Goal: Task Accomplishment & Management: Use online tool/utility

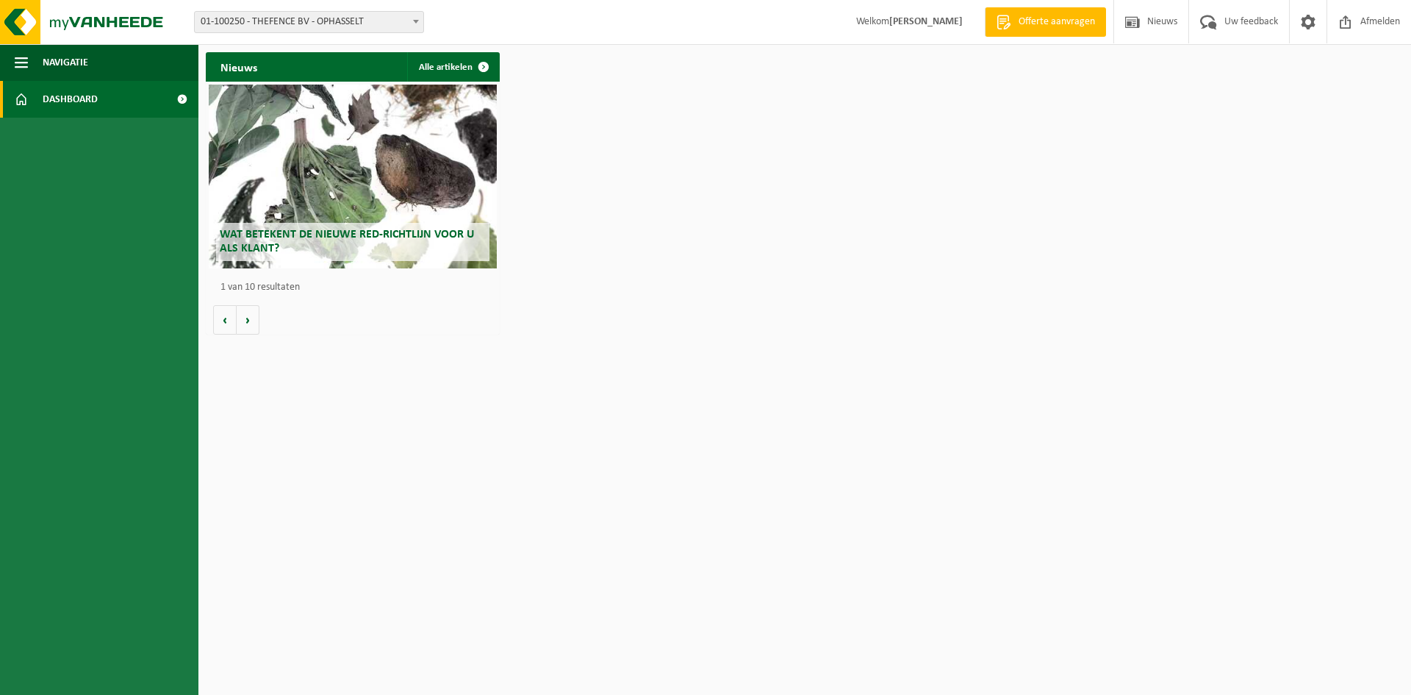
click at [61, 119] on ul "Navigatie Offerte aanvragen Nieuws Uw feedback Afmelden Dashboard" at bounding box center [99, 369] width 198 height 650
click at [61, 112] on span "Dashboard" at bounding box center [70, 99] width 55 height 37
click at [356, 24] on span "01-100250 - THEFENCE BV - OPHASSELT" at bounding box center [309, 22] width 229 height 21
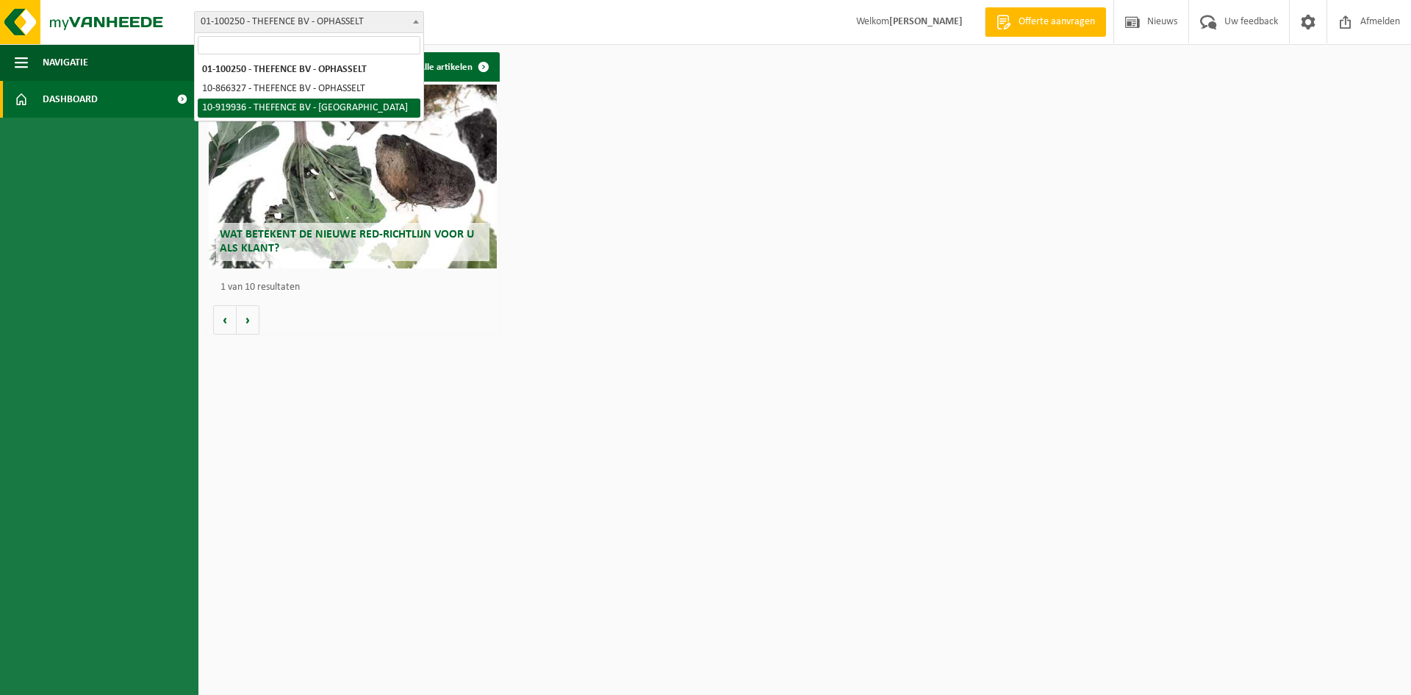
select select "129298"
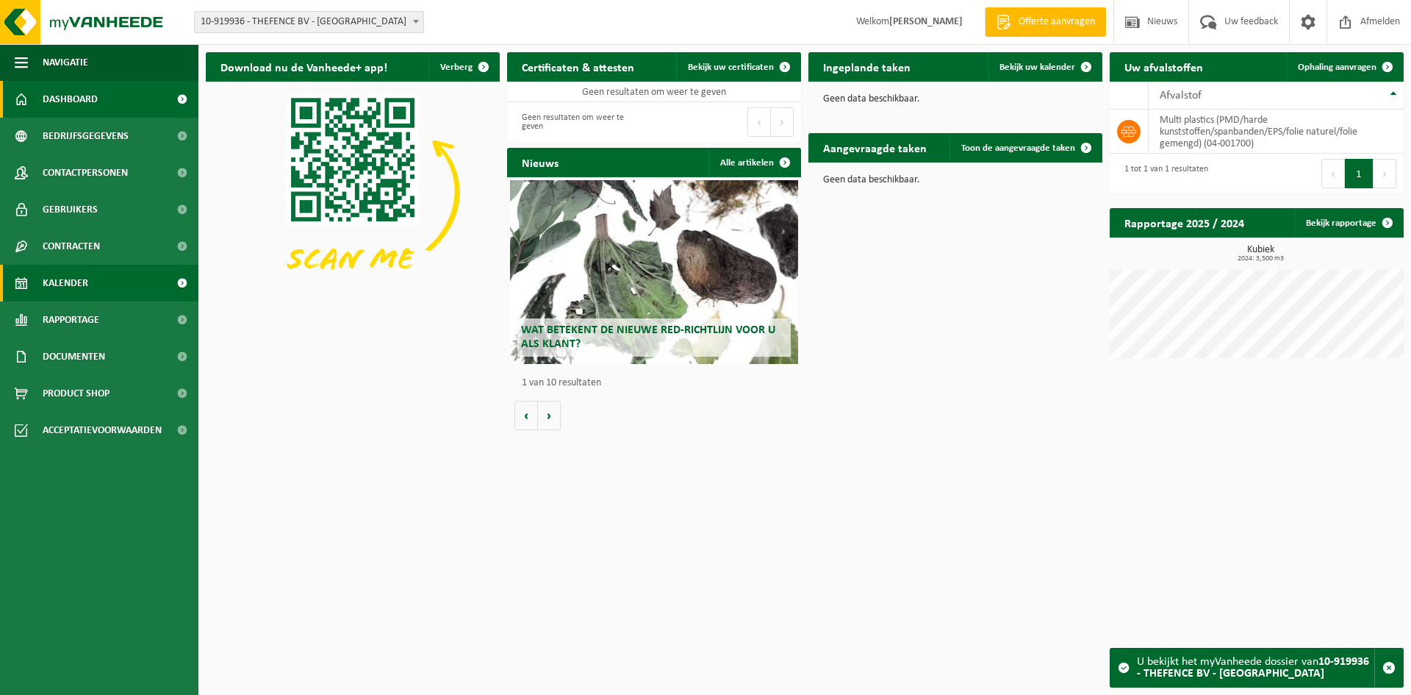
click at [85, 275] on span "Kalender" at bounding box center [66, 283] width 46 height 37
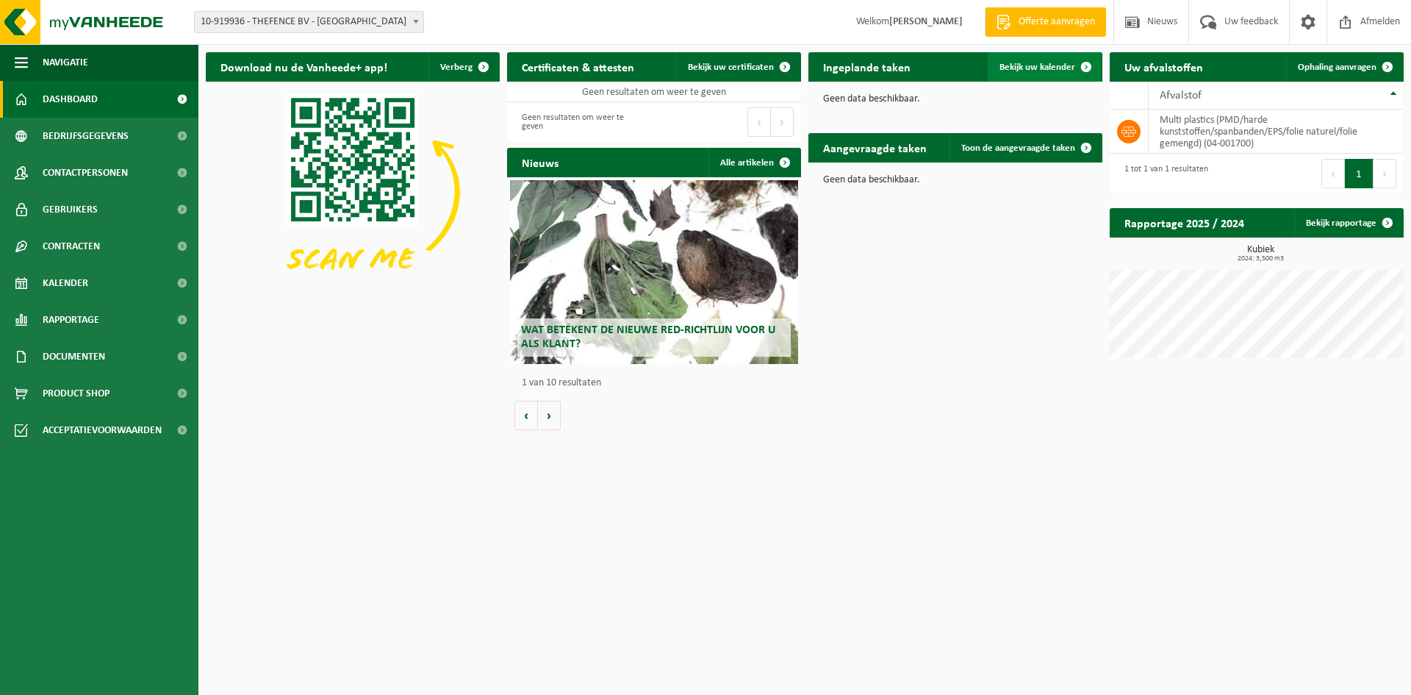
click at [1041, 72] on span "Bekijk uw kalender" at bounding box center [1038, 67] width 76 height 10
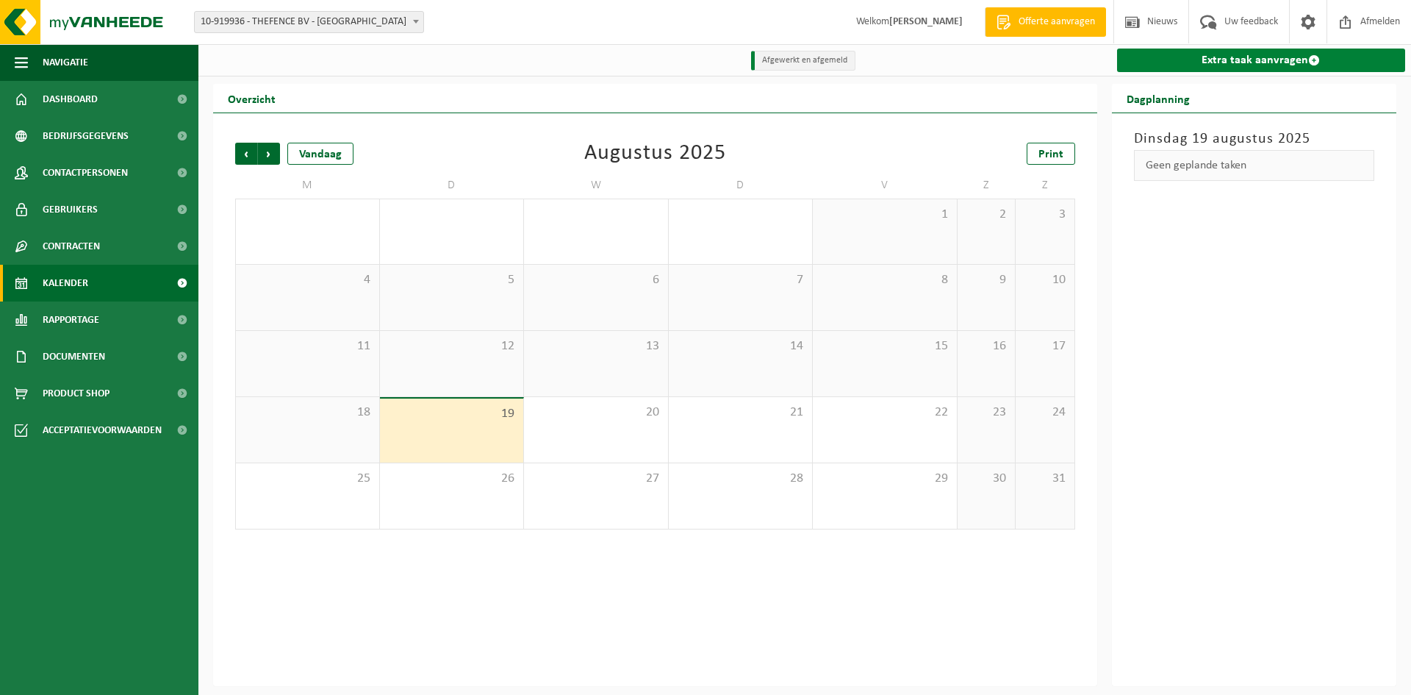
click at [1253, 51] on link "Extra taak aanvragen" at bounding box center [1261, 61] width 289 height 24
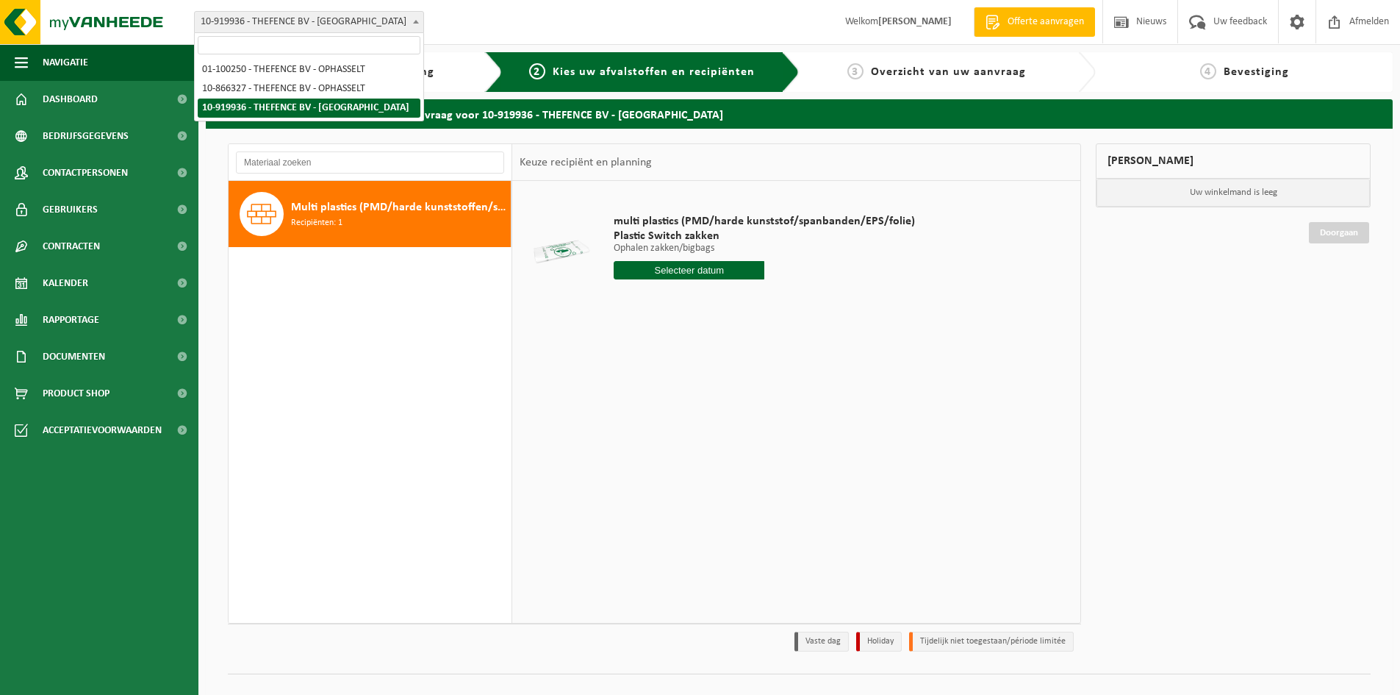
click at [356, 24] on span "10-919936 - THEFENCE BV - [GEOGRAPHIC_DATA]" at bounding box center [309, 22] width 229 height 21
select select "102840"
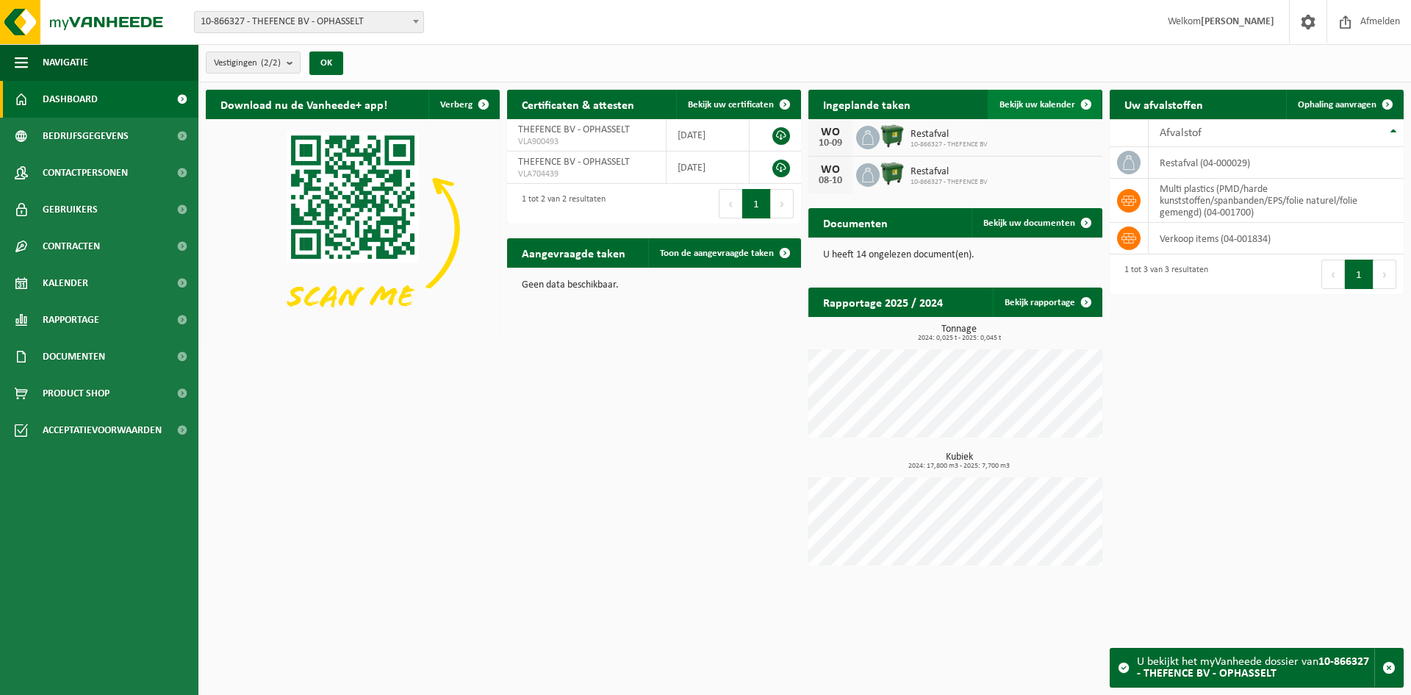
click at [1031, 109] on span "Bekijk uw kalender" at bounding box center [1038, 105] width 76 height 10
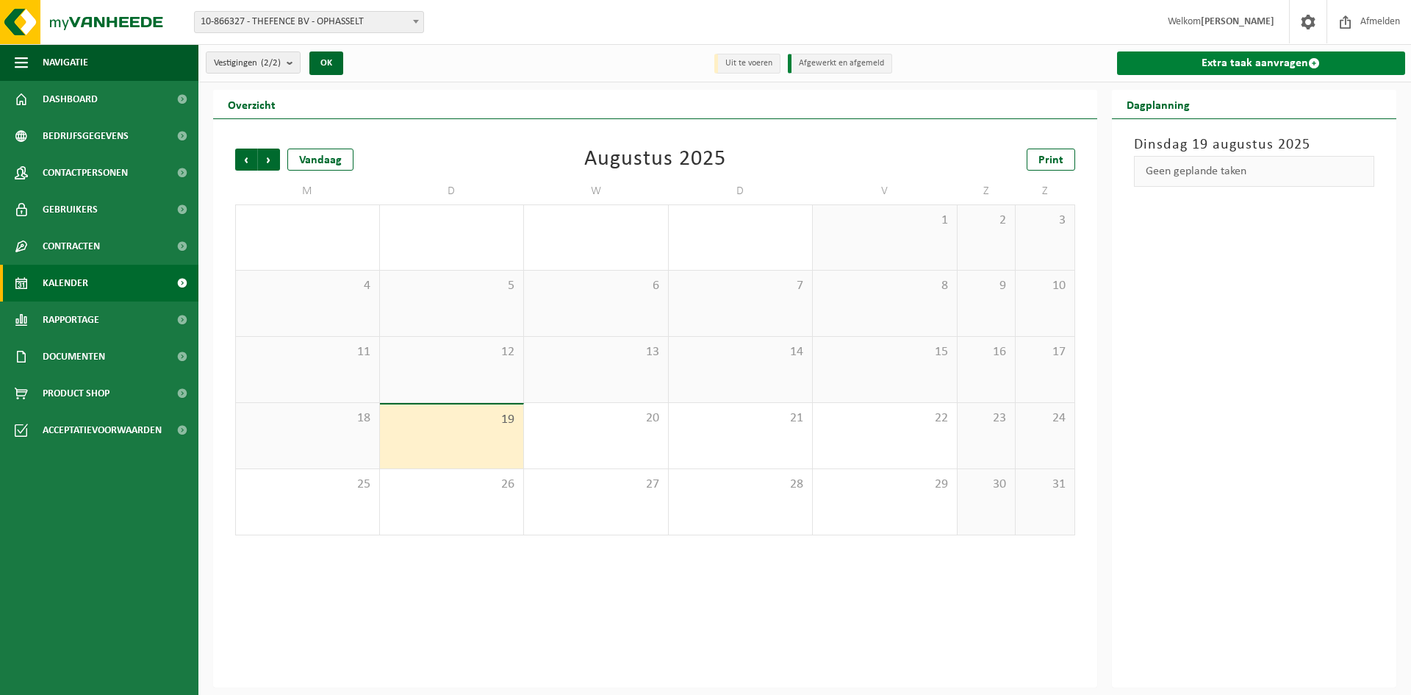
click at [1235, 67] on link "Extra taak aanvragen" at bounding box center [1261, 63] width 289 height 24
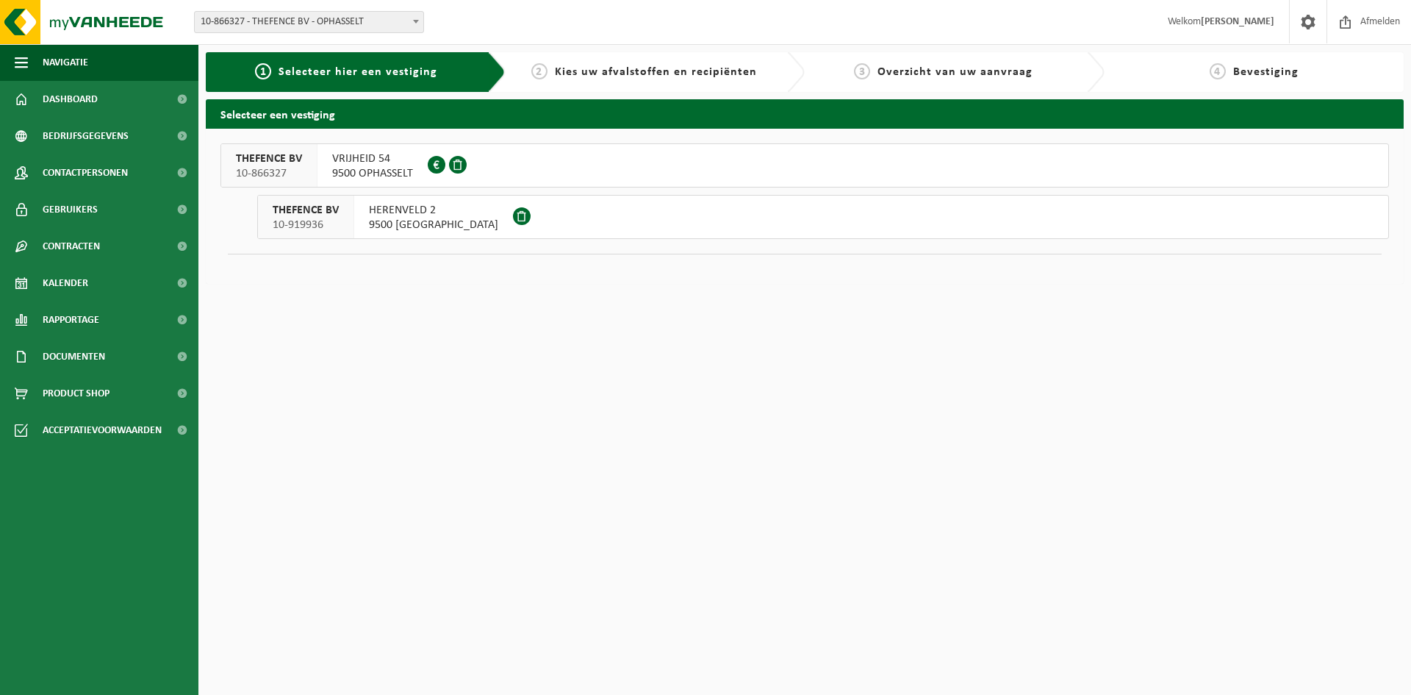
click at [376, 168] on span "9500 OPHASSELT" at bounding box center [372, 173] width 81 height 15
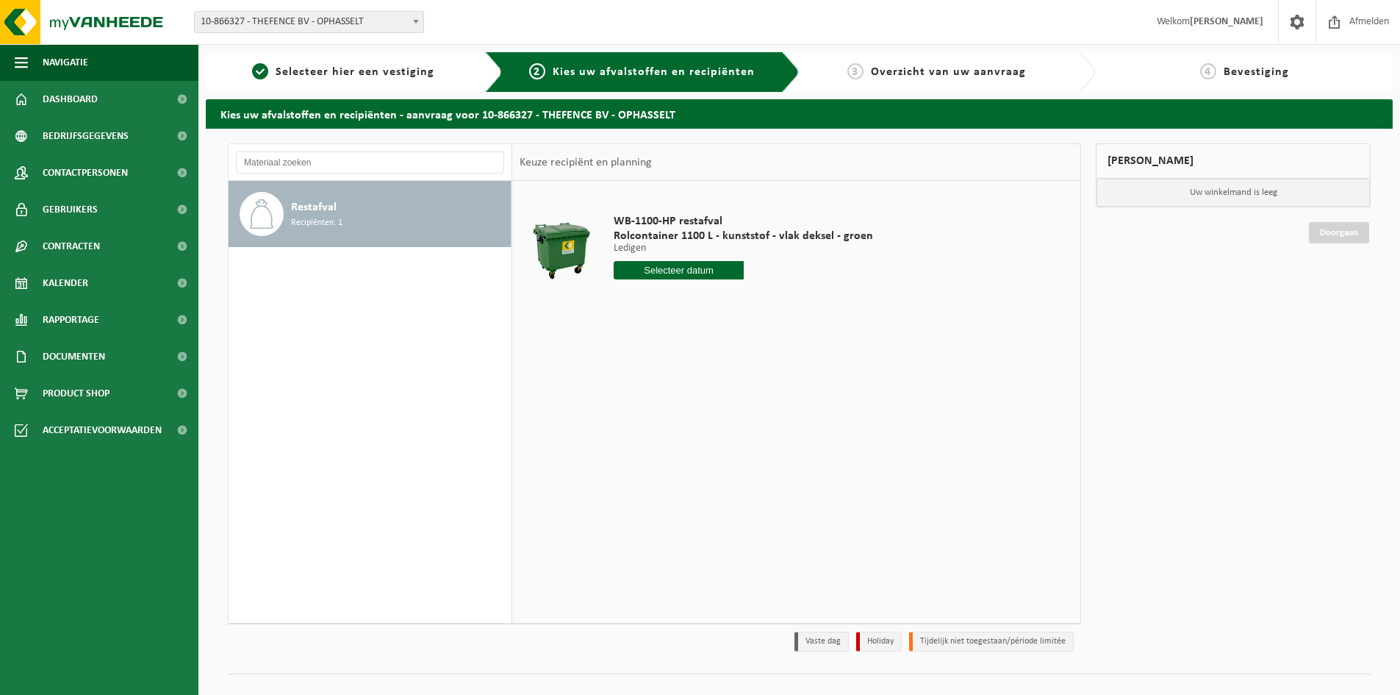
click at [675, 273] on input "text" at bounding box center [679, 270] width 130 height 18
click at [680, 426] on div "20" at bounding box center [680, 424] width 26 height 24
type input "Van 2025-08-20"
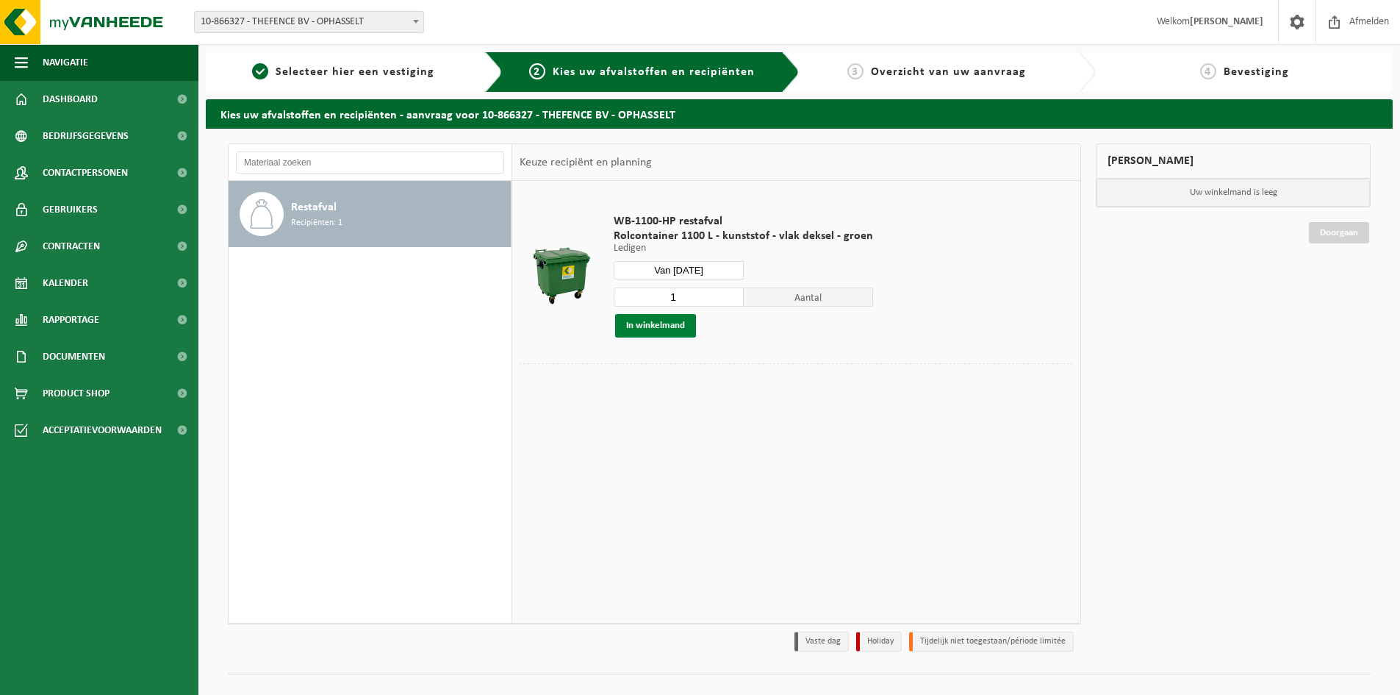
click at [670, 327] on button "In winkelmand" at bounding box center [655, 326] width 81 height 24
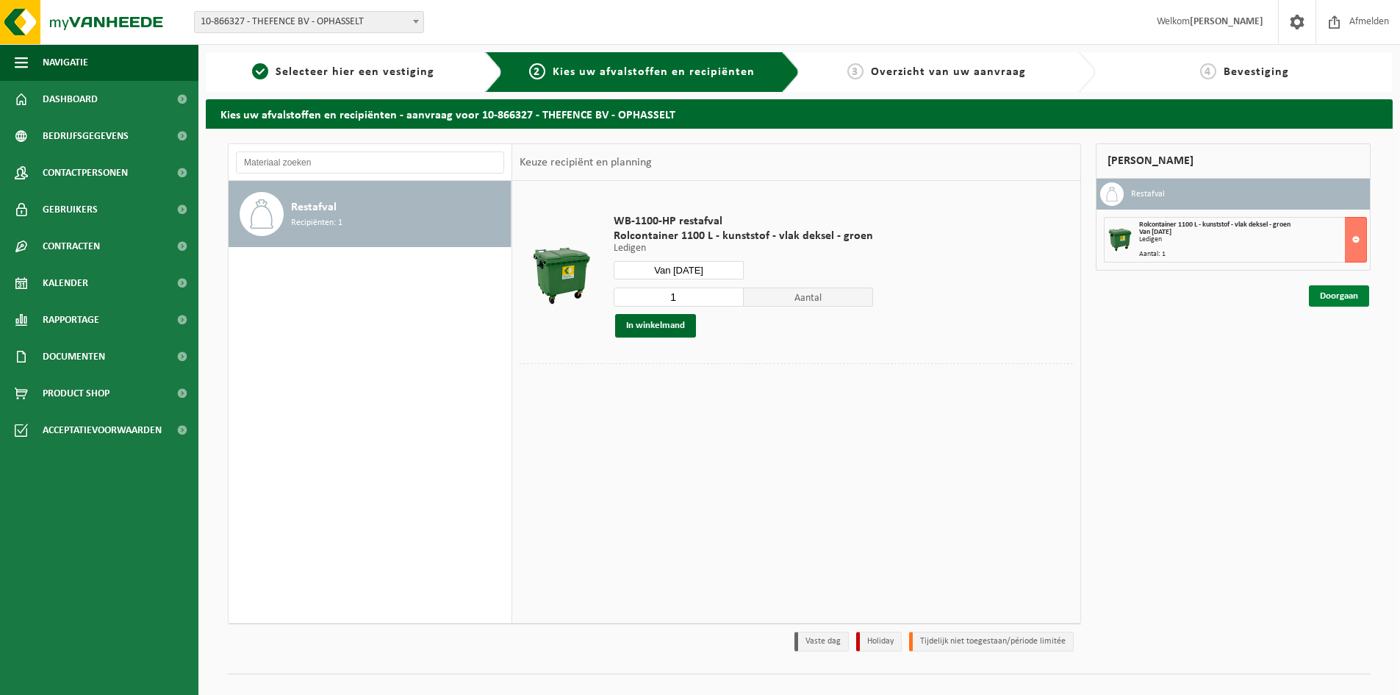
click at [1338, 293] on link "Doorgaan" at bounding box center [1339, 295] width 60 height 21
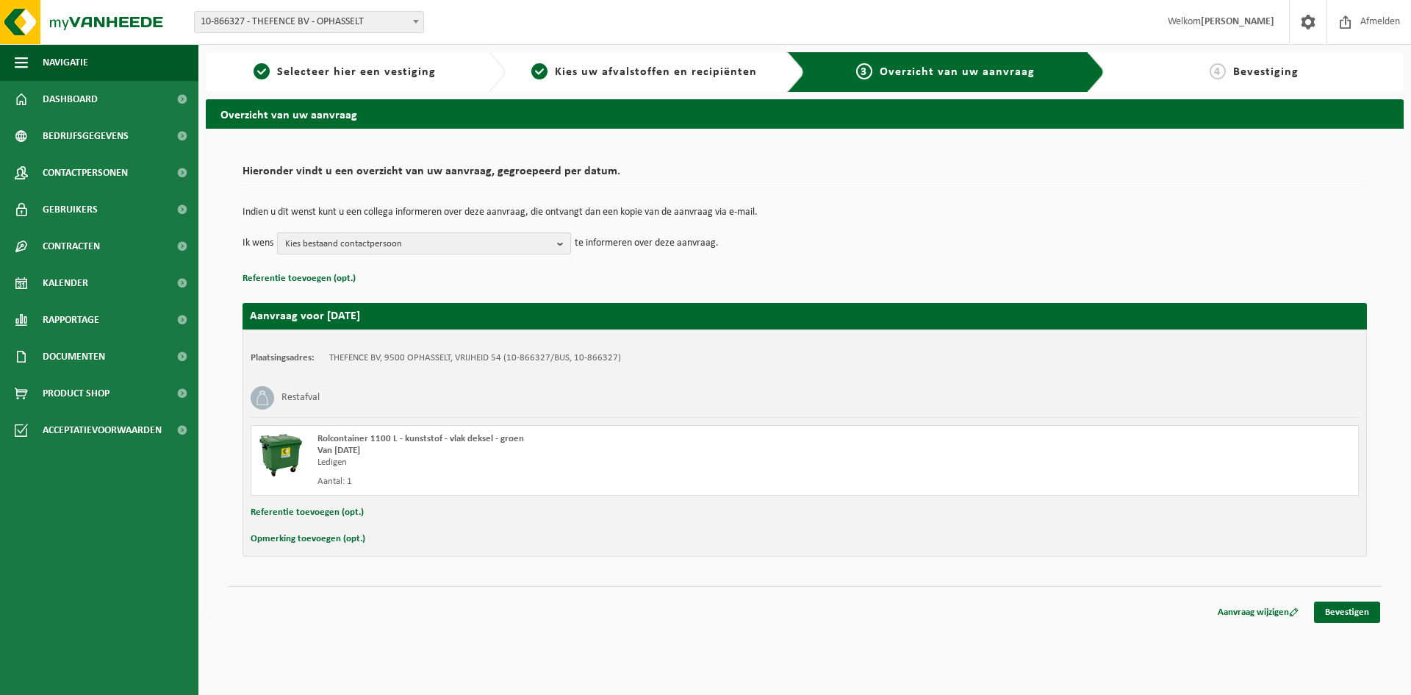
click at [339, 249] on span "Kies bestaand contactpersoon" at bounding box center [418, 244] width 266 height 22
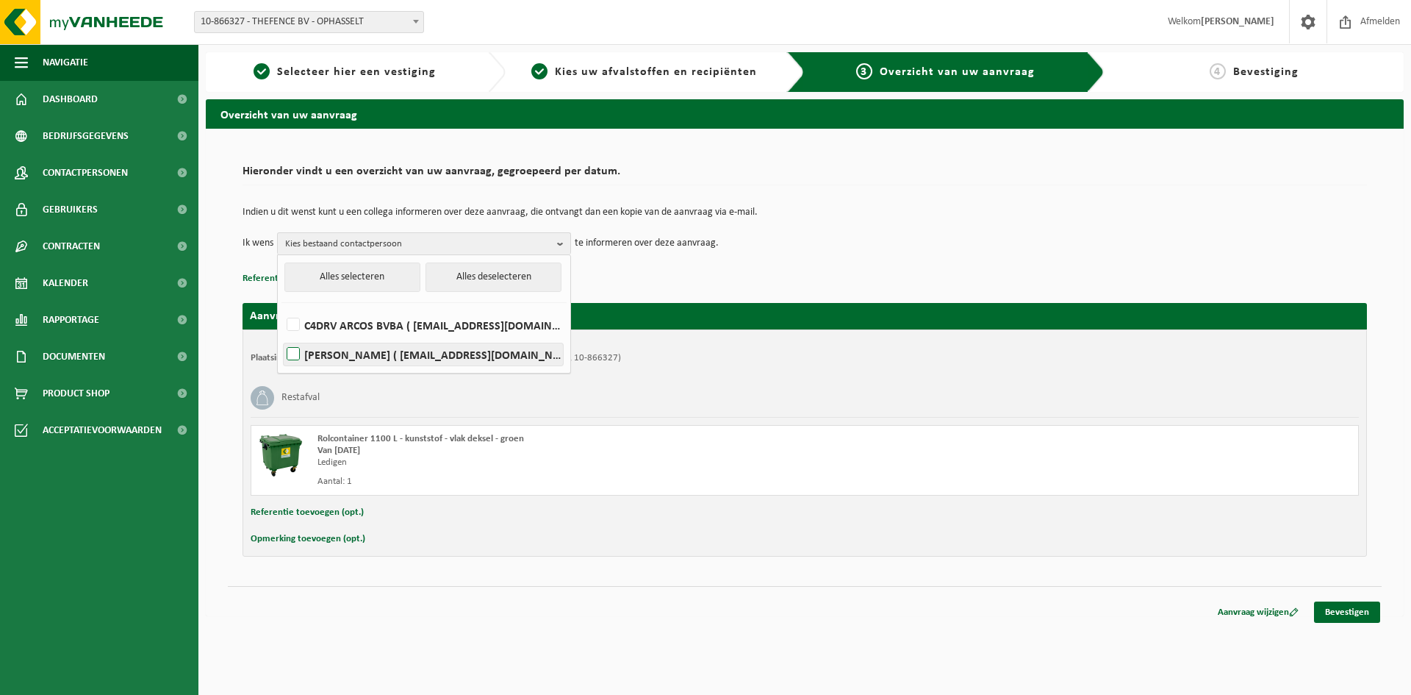
click at [356, 343] on label "CHRISTOPH SONNEVILLE ( arcos@arcos.be )" at bounding box center [423, 354] width 279 height 22
click at [281, 336] on input "CHRISTOPH SONNEVILLE ( arcos@arcos.be )" at bounding box center [281, 335] width 1 height 1
checkbox input "true"
click at [726, 273] on p "Referentie toevoegen (opt.)" at bounding box center [805, 278] width 1125 height 19
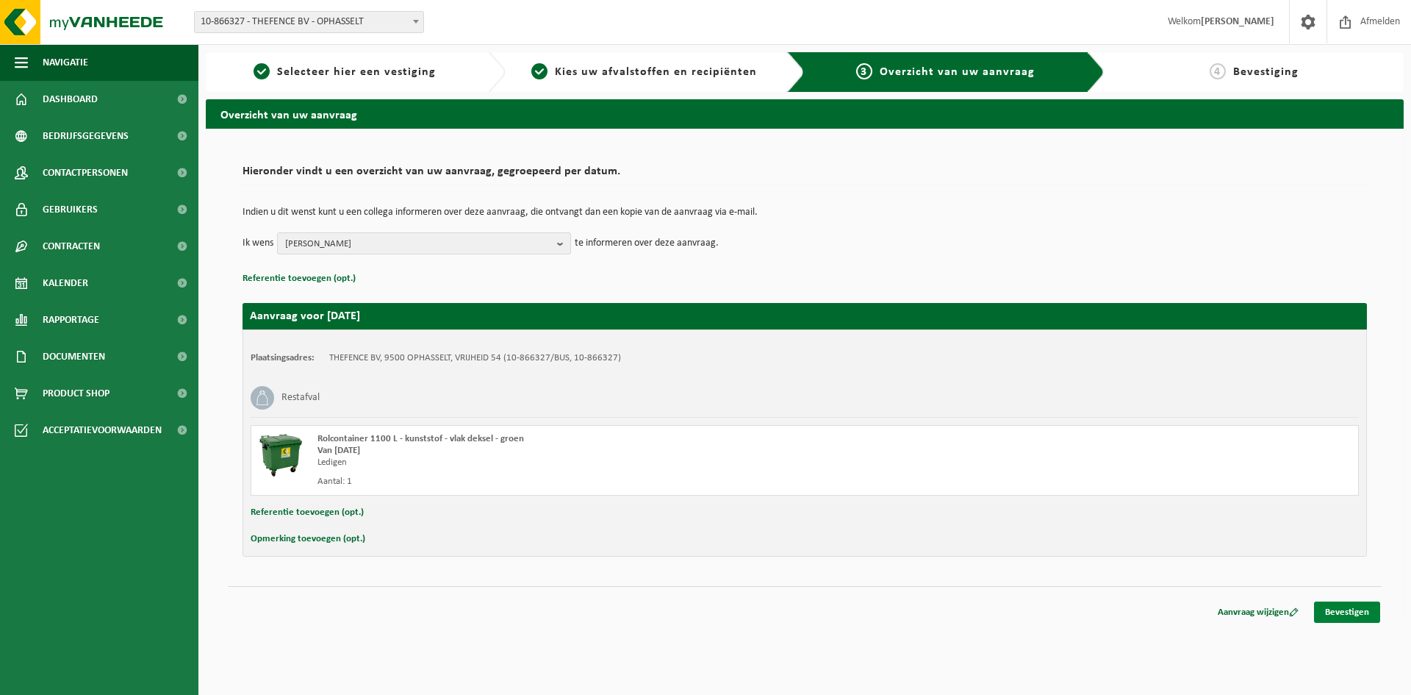
click at [1366, 611] on link "Bevestigen" at bounding box center [1347, 611] width 66 height 21
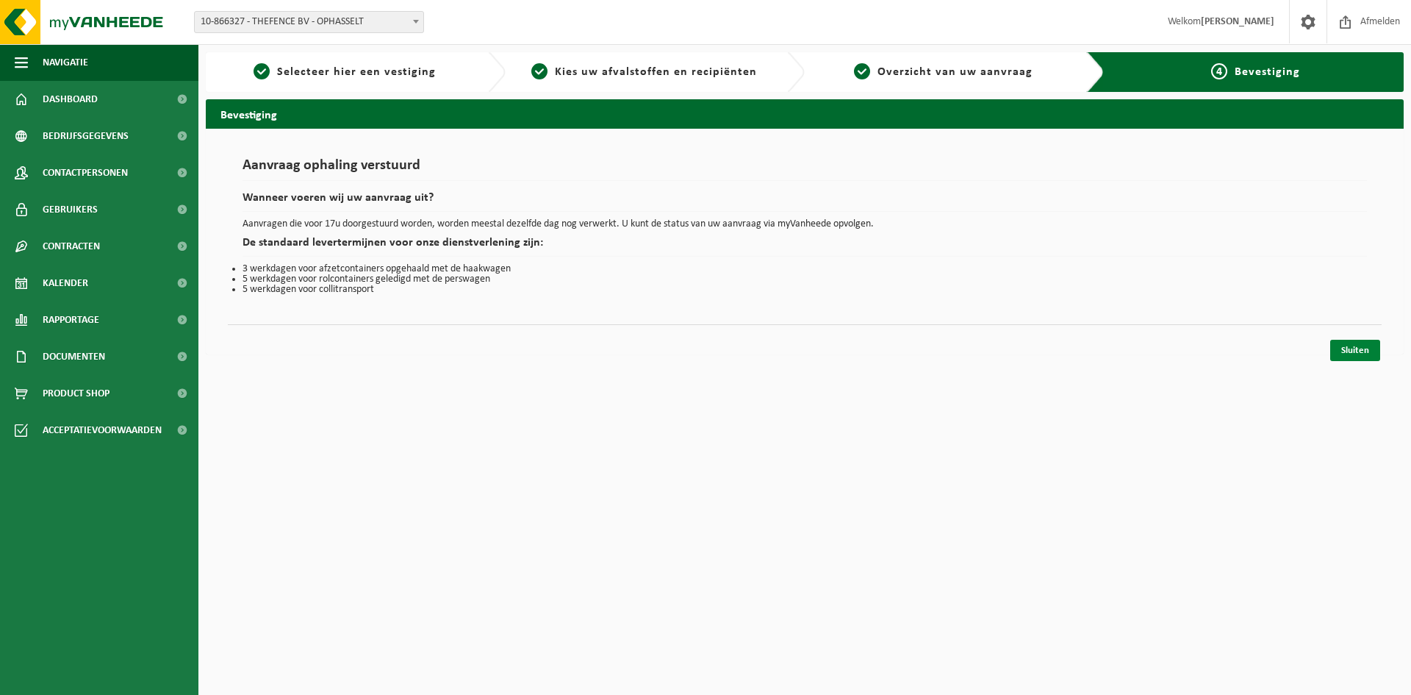
click at [1371, 356] on link "Sluiten" at bounding box center [1355, 350] width 50 height 21
